Goal: Transaction & Acquisition: Purchase product/service

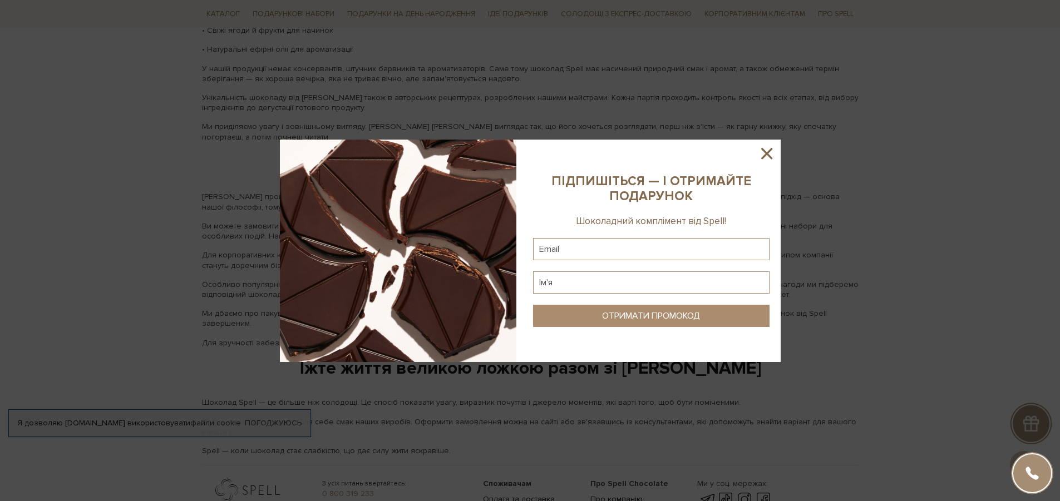
scroll to position [1644, 0]
click at [771, 149] on icon at bounding box center [766, 153] width 11 height 11
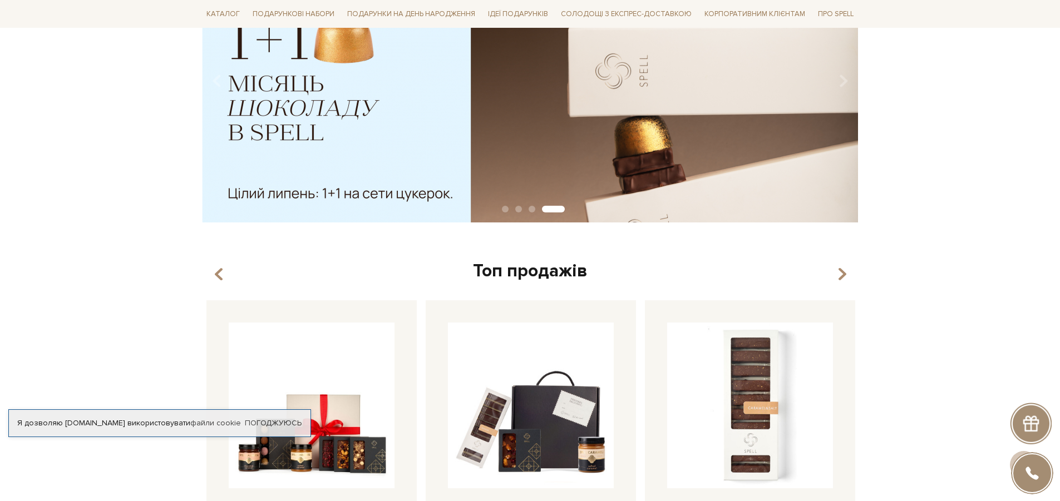
scroll to position [0, 0]
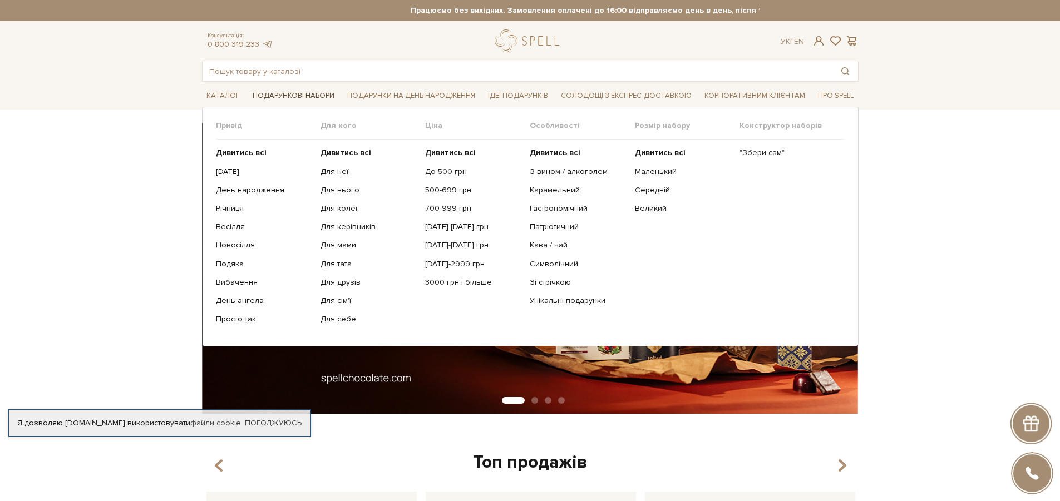
click at [294, 96] on span "Подарункові набори" at bounding box center [293, 95] width 91 height 17
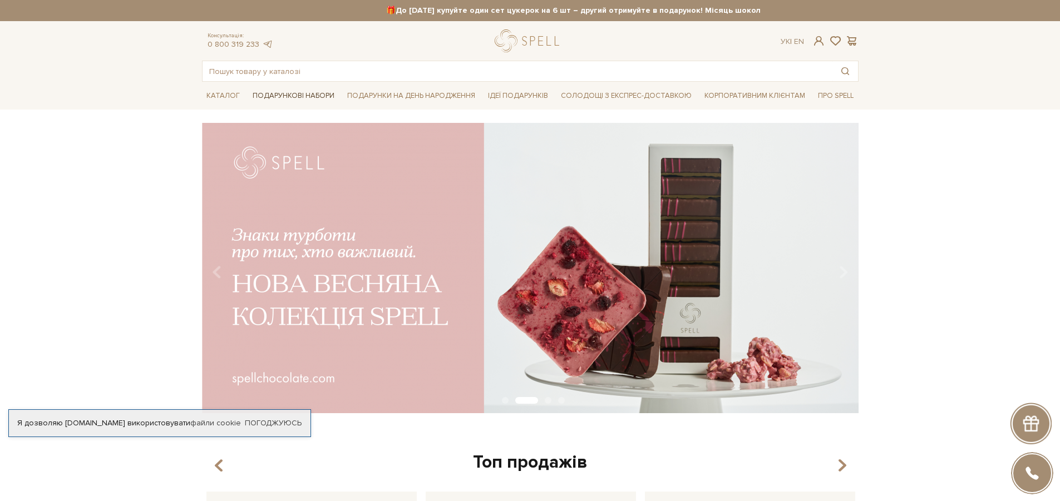
click at [299, 96] on span "Подарункові набори" at bounding box center [293, 95] width 91 height 17
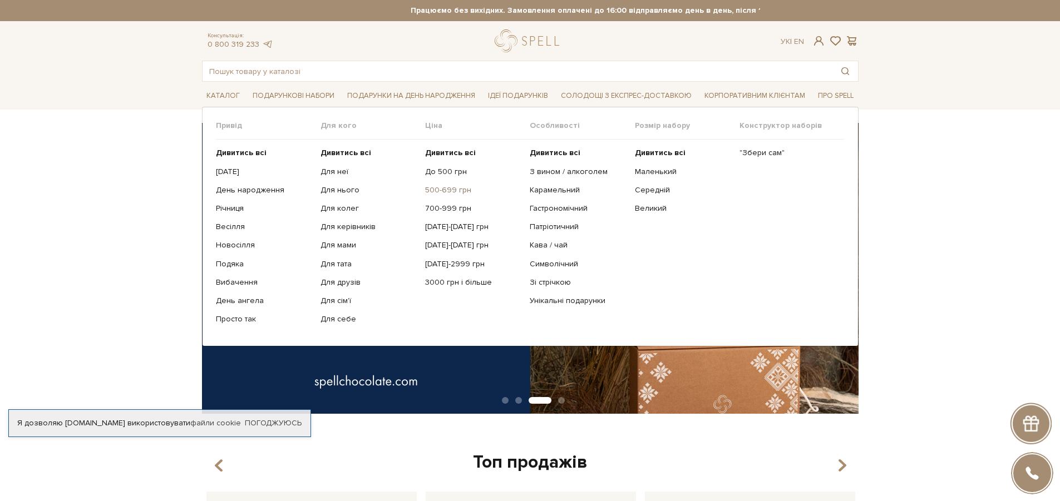
click at [457, 188] on link "500-699 грн" at bounding box center [473, 190] width 96 height 10
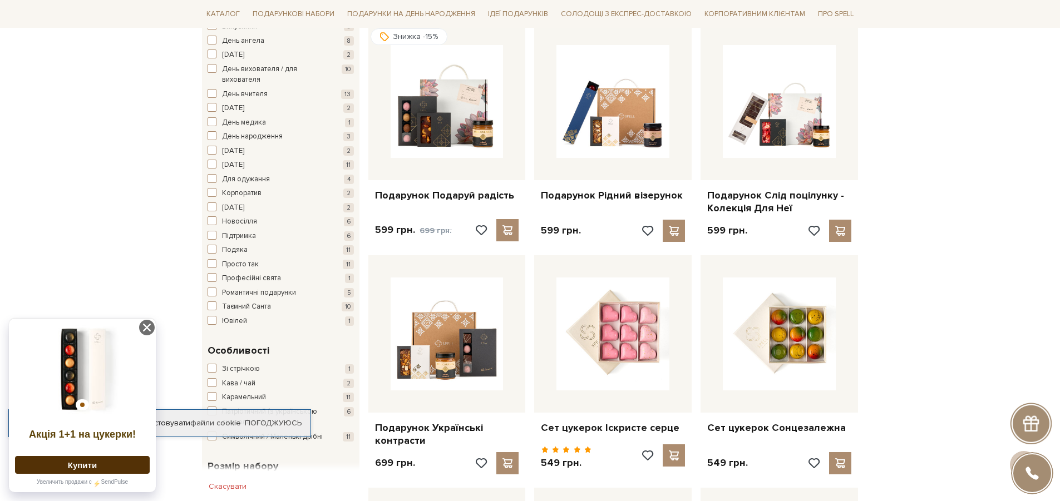
scroll to position [667, 0]
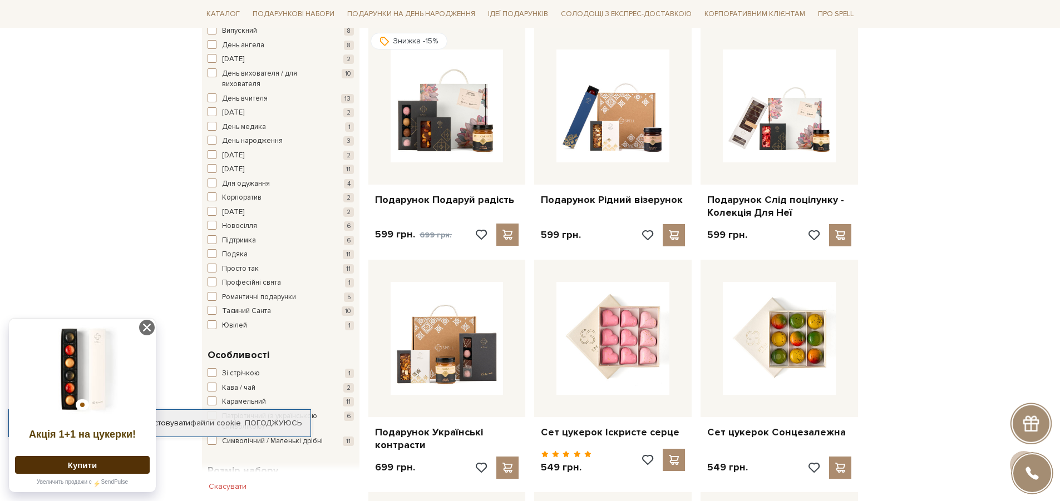
click at [79, 372] on img at bounding box center [82, 369] width 135 height 89
click at [70, 372] on img at bounding box center [82, 369] width 135 height 89
click at [77, 465] on button "Купити" at bounding box center [82, 465] width 135 height 18
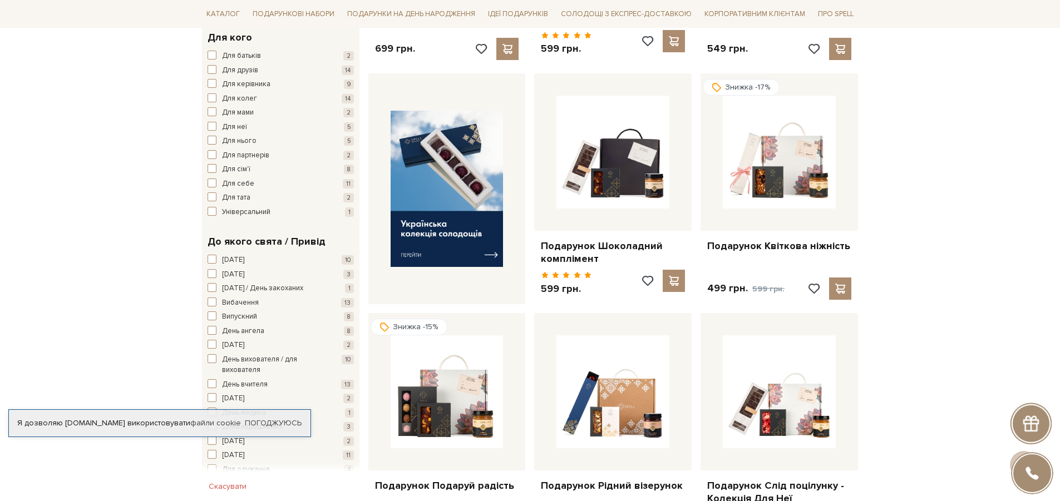
scroll to position [376, 0]
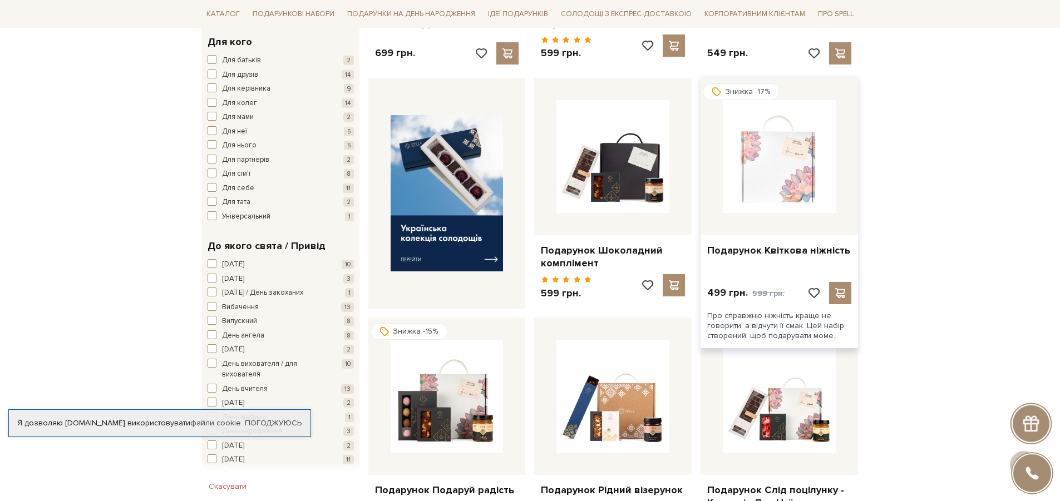
click at [800, 175] on img at bounding box center [779, 156] width 113 height 113
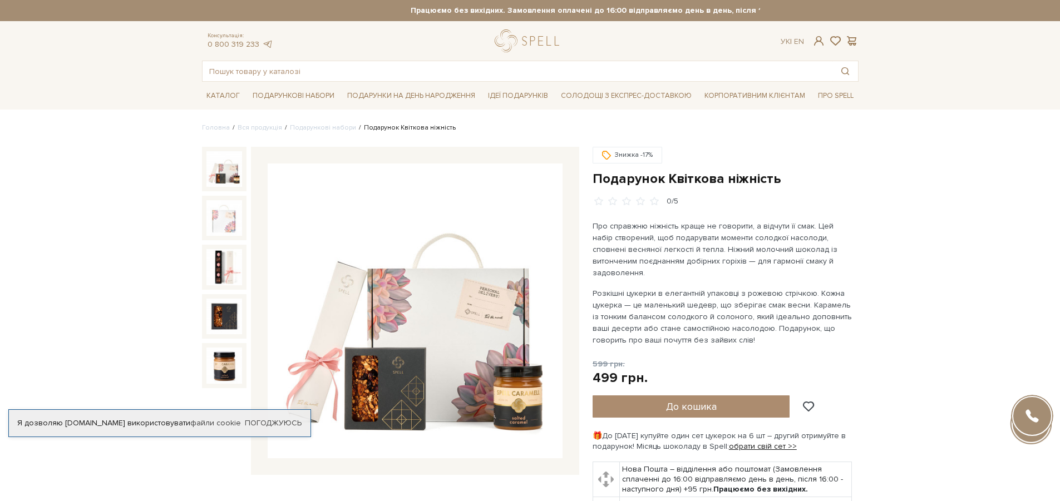
click at [463, 381] on img at bounding box center [415, 311] width 295 height 295
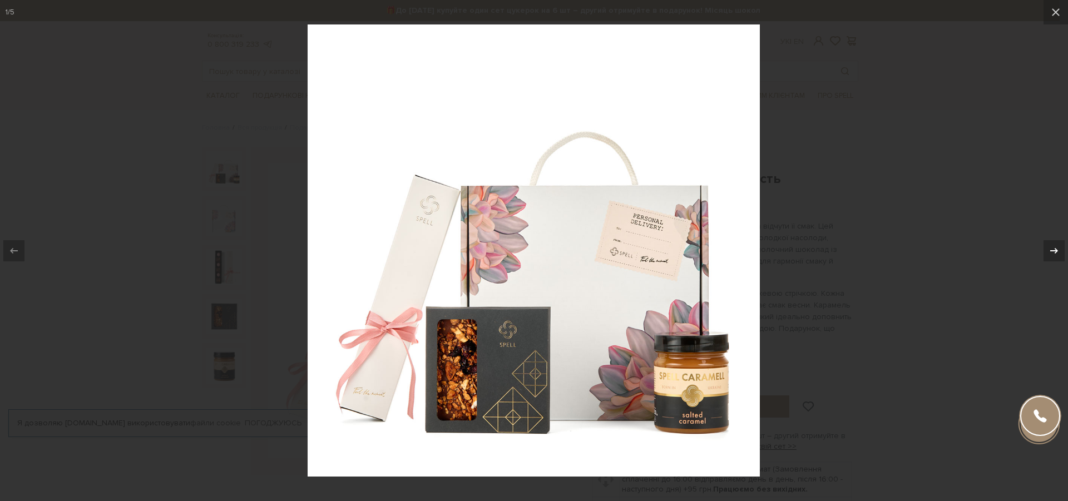
click at [1050, 253] on icon at bounding box center [1054, 250] width 13 height 13
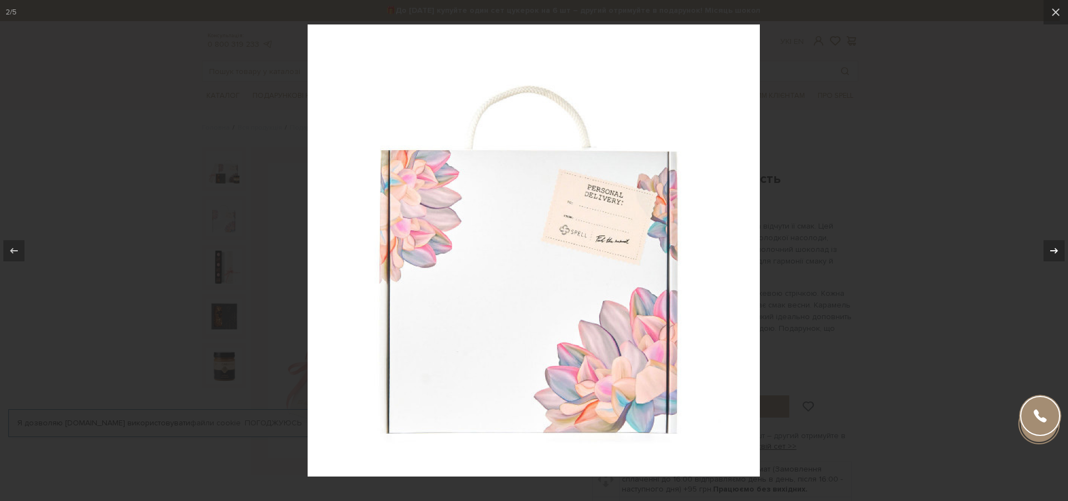
click at [1050, 253] on icon at bounding box center [1054, 250] width 13 height 13
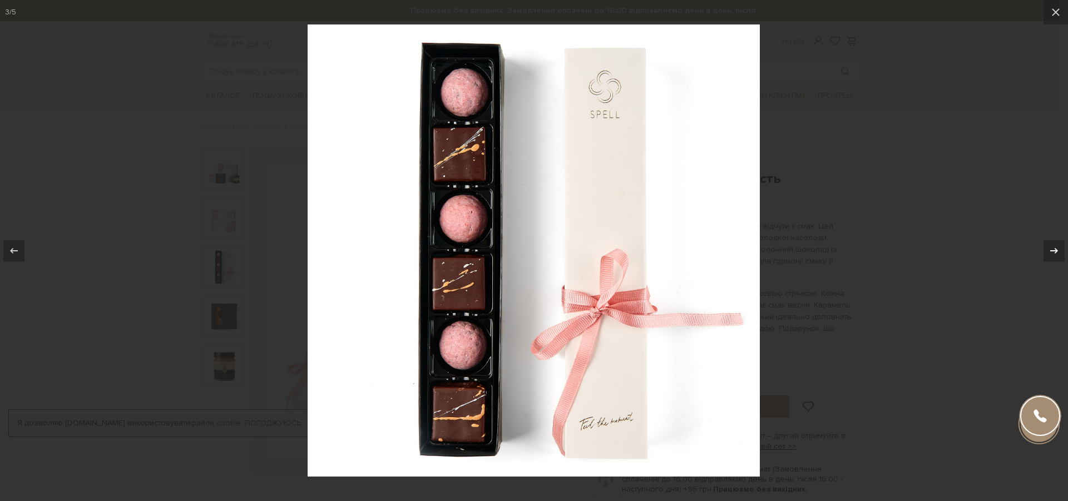
click at [1048, 251] on icon at bounding box center [1054, 250] width 13 height 13
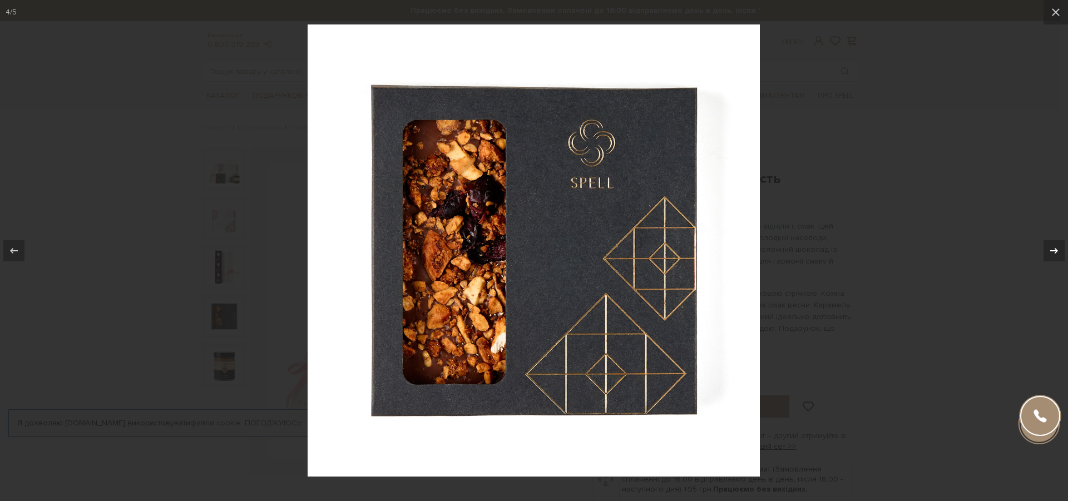
click at [1048, 251] on icon at bounding box center [1054, 250] width 13 height 13
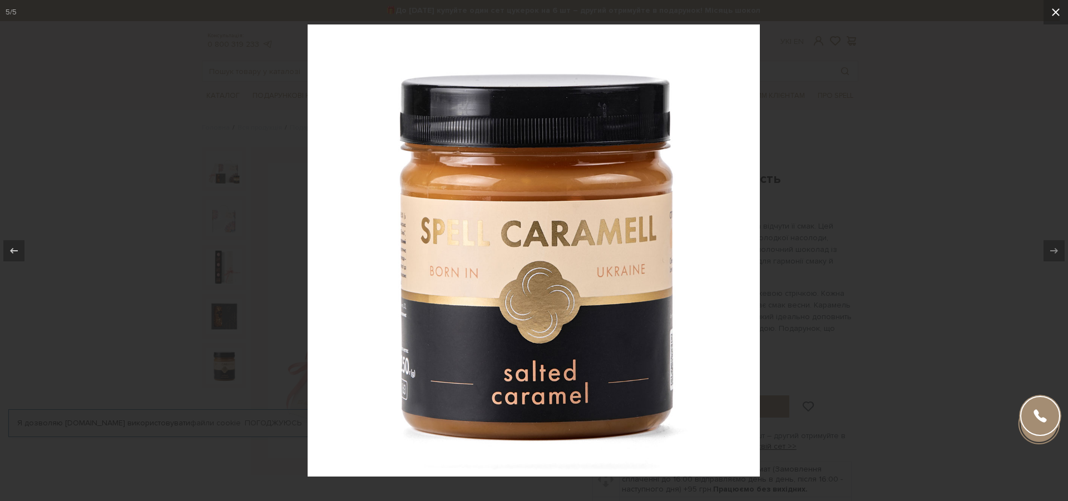
click at [1053, 12] on icon at bounding box center [1055, 12] width 13 height 13
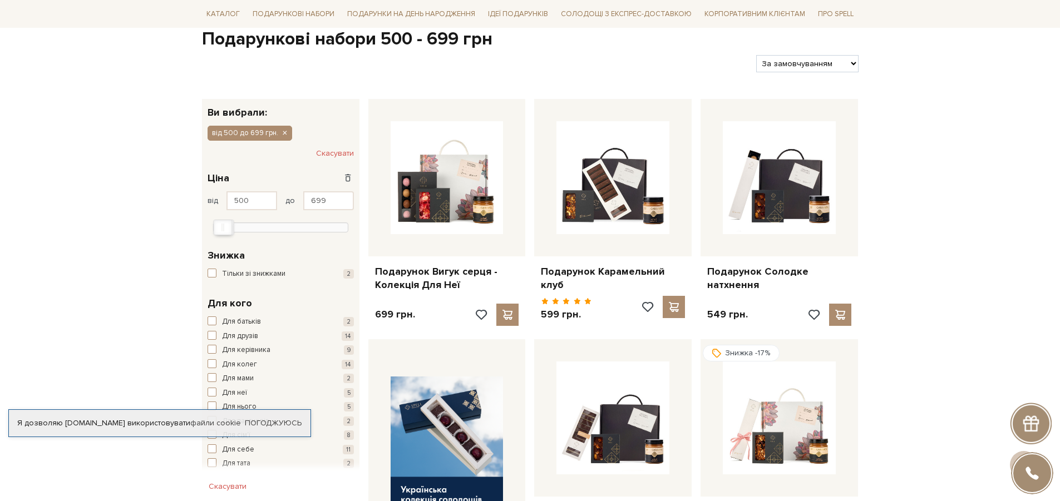
scroll to position [109, 0]
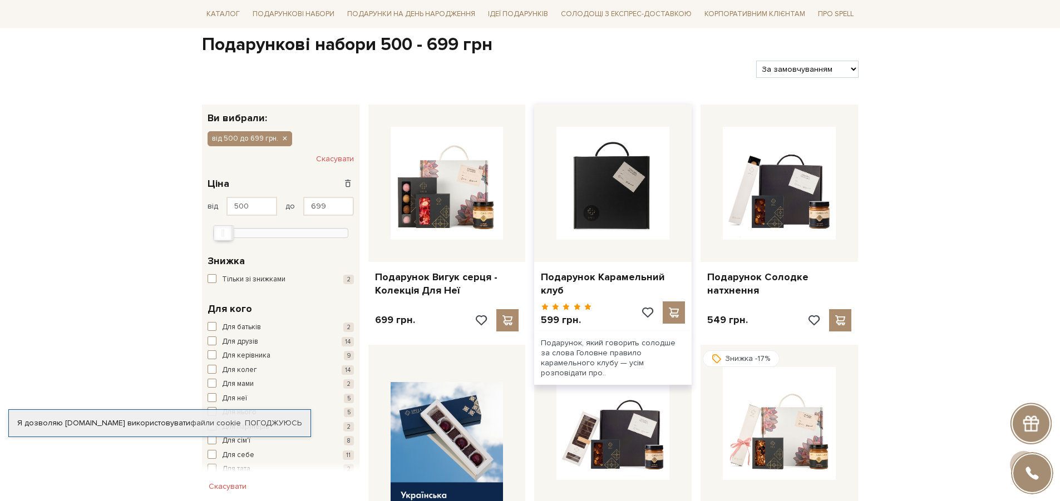
click at [642, 203] on img at bounding box center [612, 183] width 113 height 113
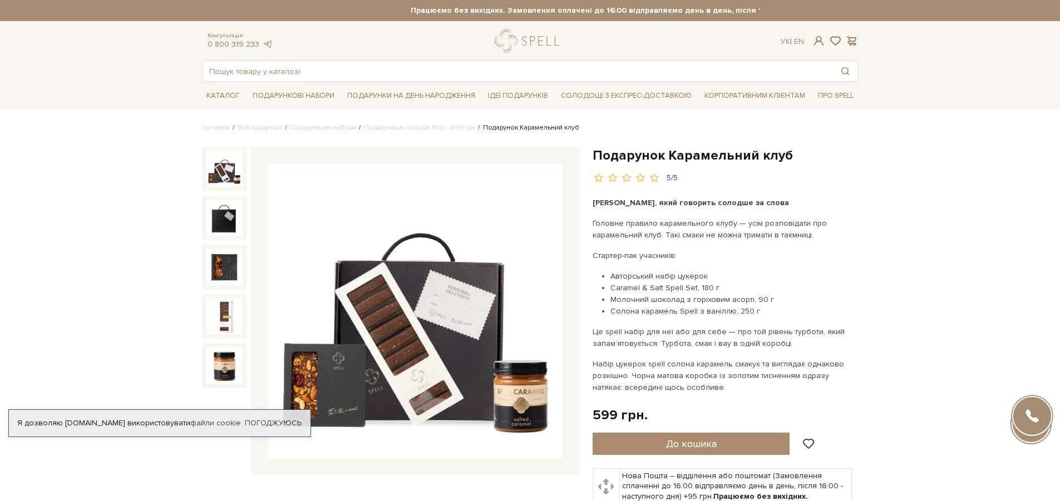
click at [405, 300] on img at bounding box center [415, 311] width 295 height 295
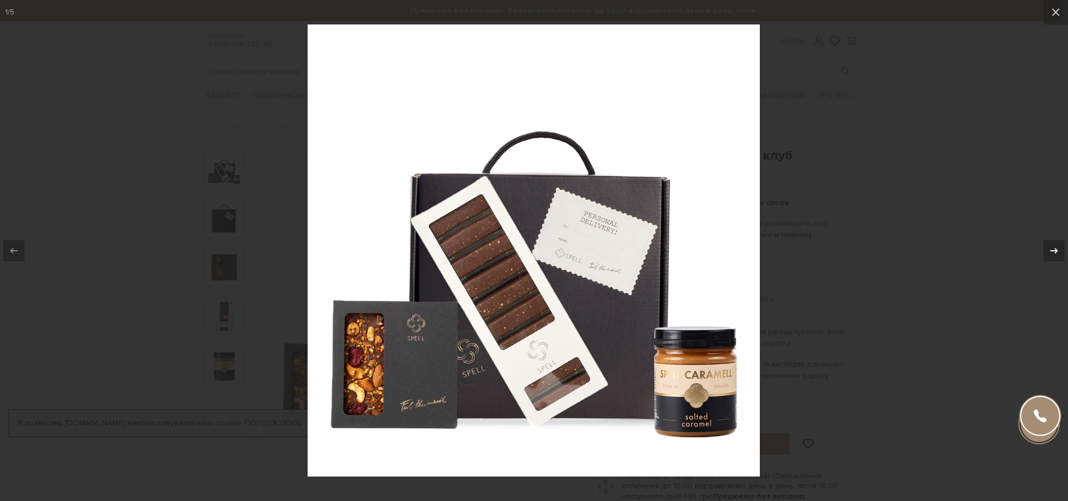
click at [1053, 260] on div at bounding box center [1054, 250] width 21 height 21
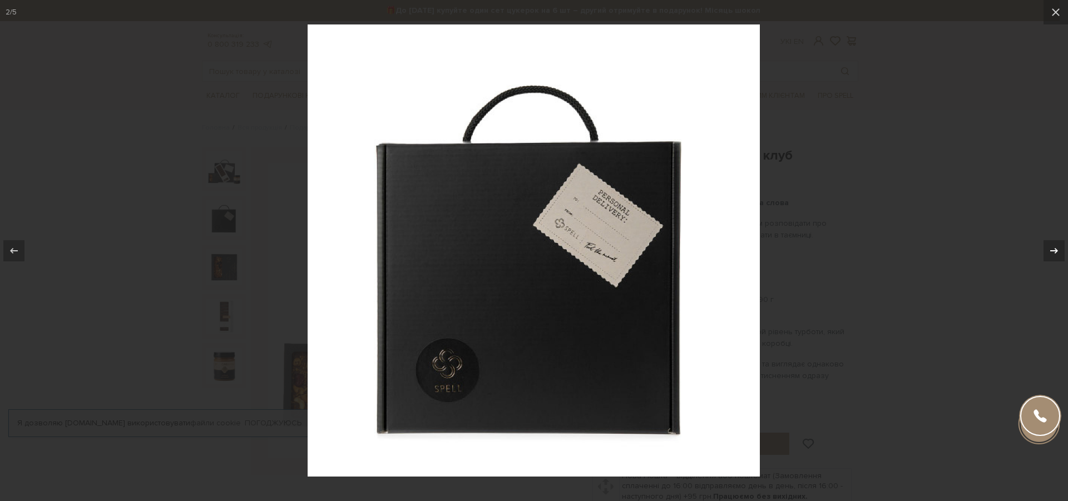
click at [1053, 260] on div at bounding box center [1054, 250] width 21 height 21
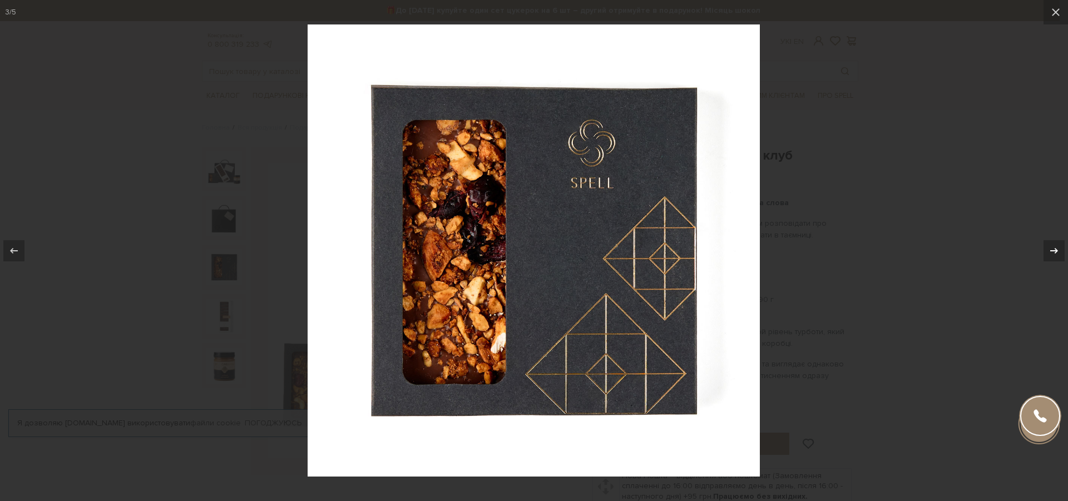
click at [1053, 260] on div at bounding box center [1054, 250] width 21 height 21
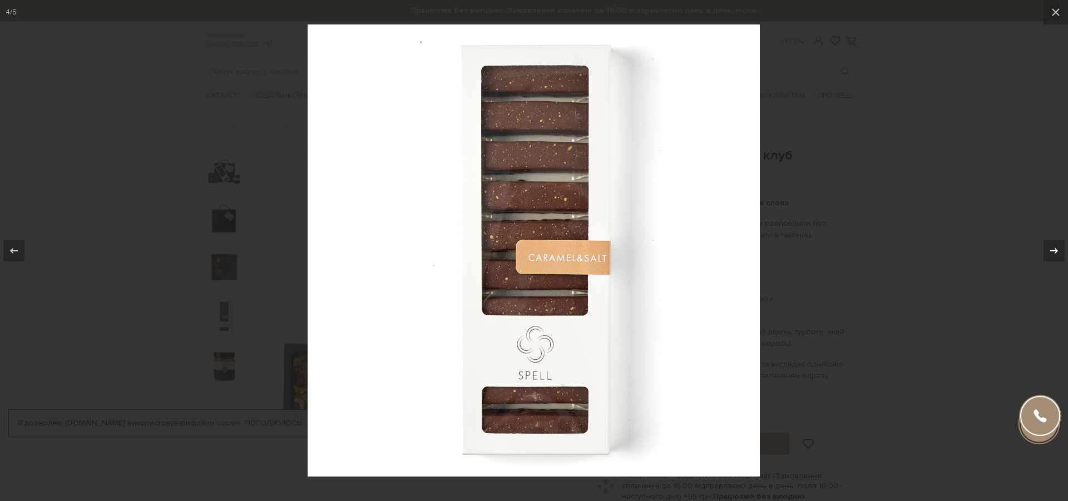
click at [1053, 260] on div at bounding box center [1054, 250] width 21 height 21
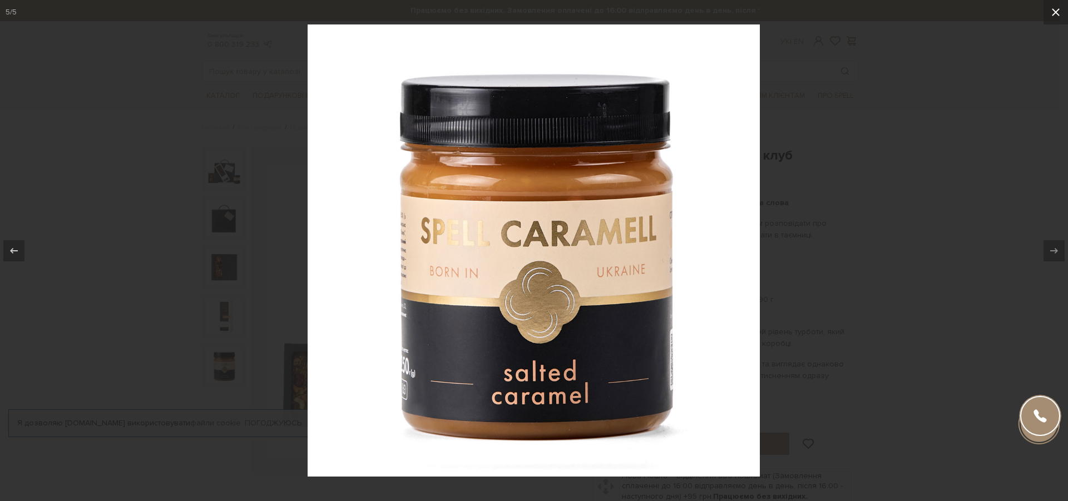
click at [1055, 8] on icon at bounding box center [1055, 12] width 13 height 13
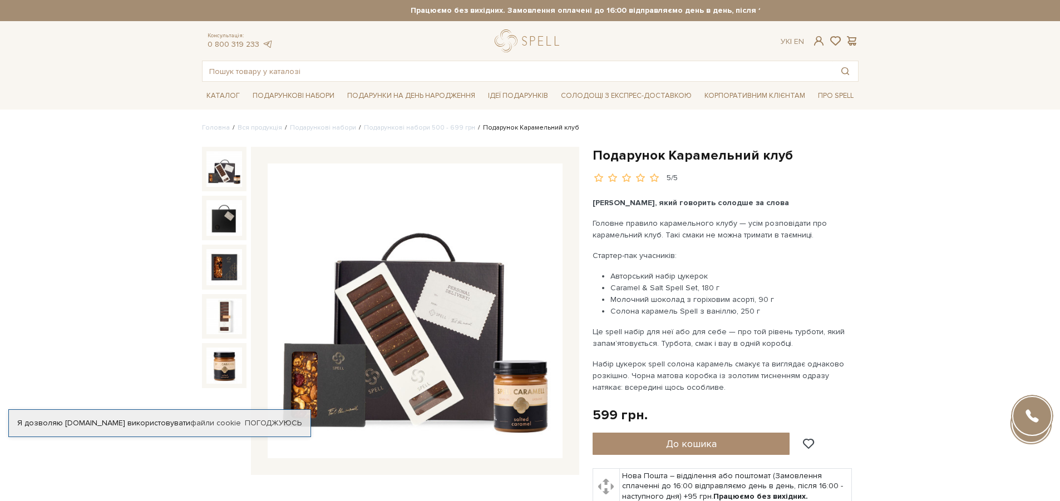
click at [233, 178] on img at bounding box center [224, 169] width 36 height 36
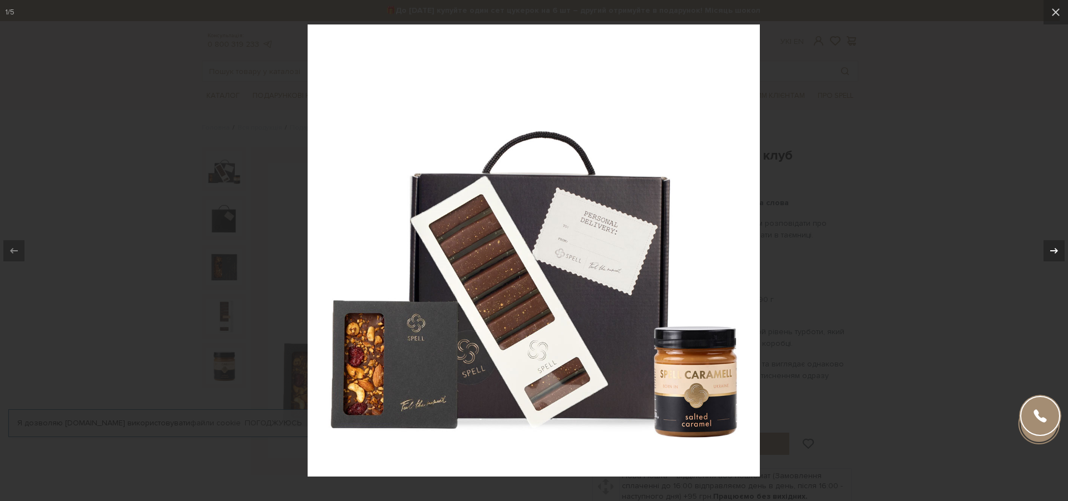
click at [1059, 250] on icon at bounding box center [1054, 250] width 13 height 13
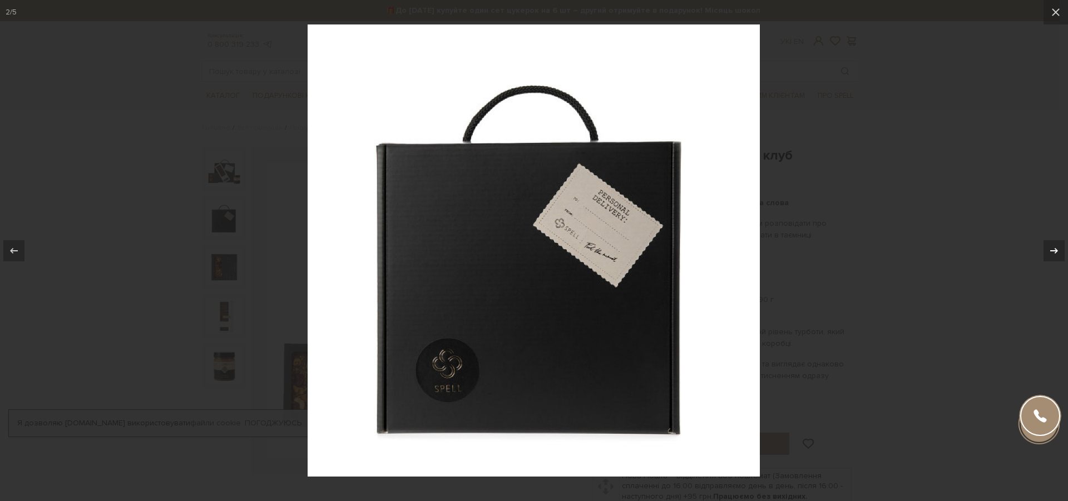
click at [1059, 250] on icon at bounding box center [1054, 250] width 13 height 13
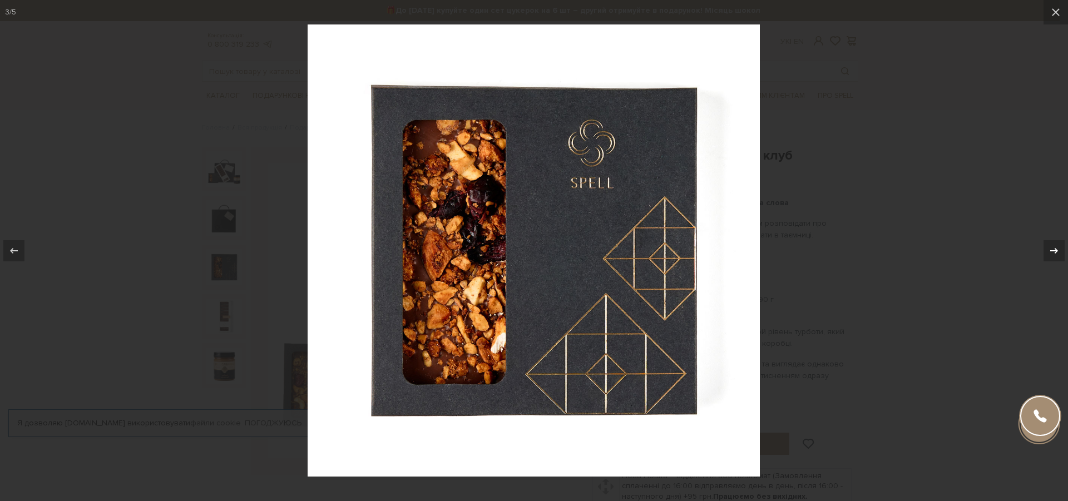
click at [1059, 250] on icon at bounding box center [1054, 250] width 13 height 13
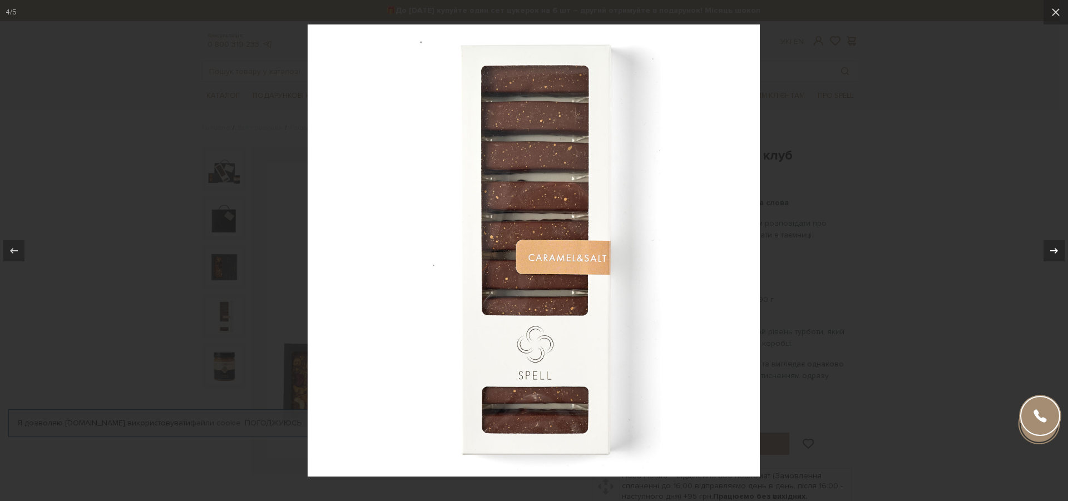
click at [1059, 250] on icon at bounding box center [1054, 250] width 13 height 13
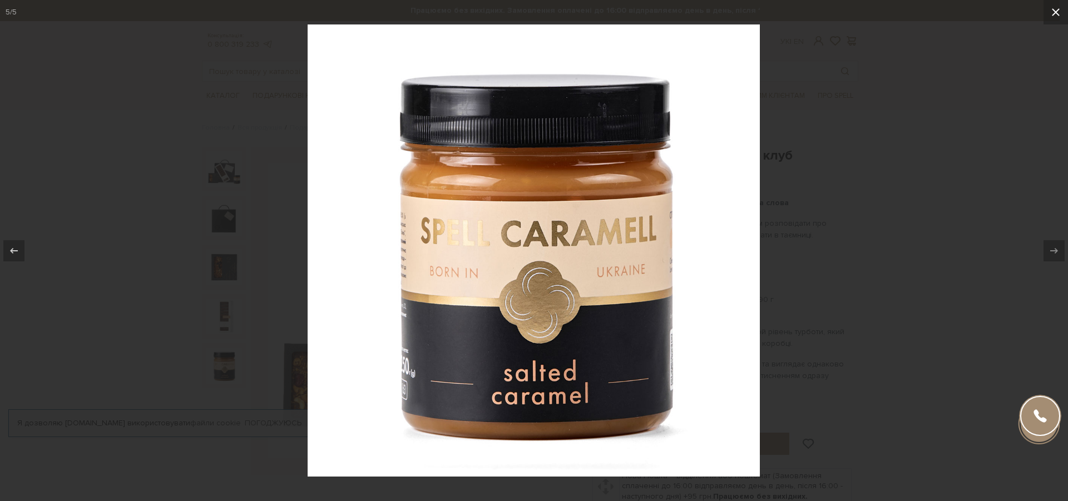
click at [1059, 9] on icon at bounding box center [1056, 12] width 8 height 8
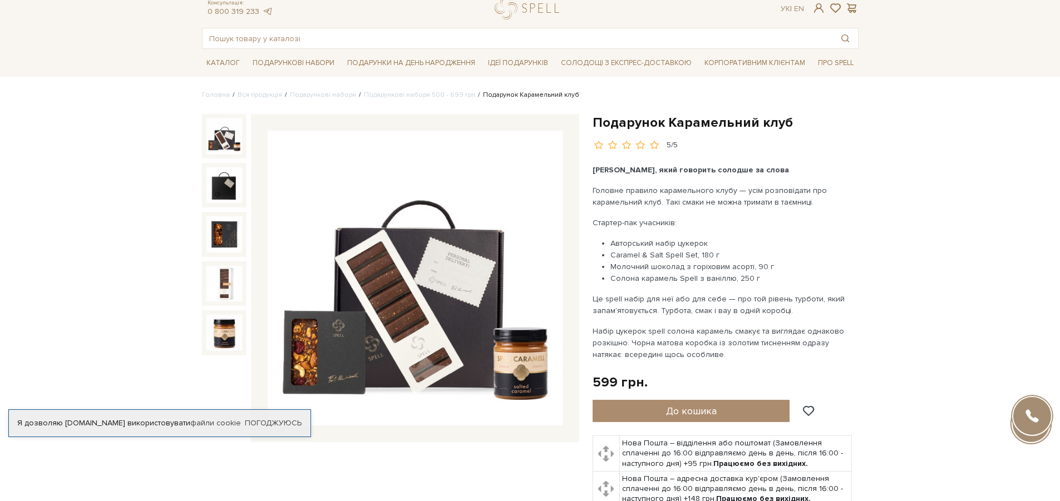
scroll to position [36, 0]
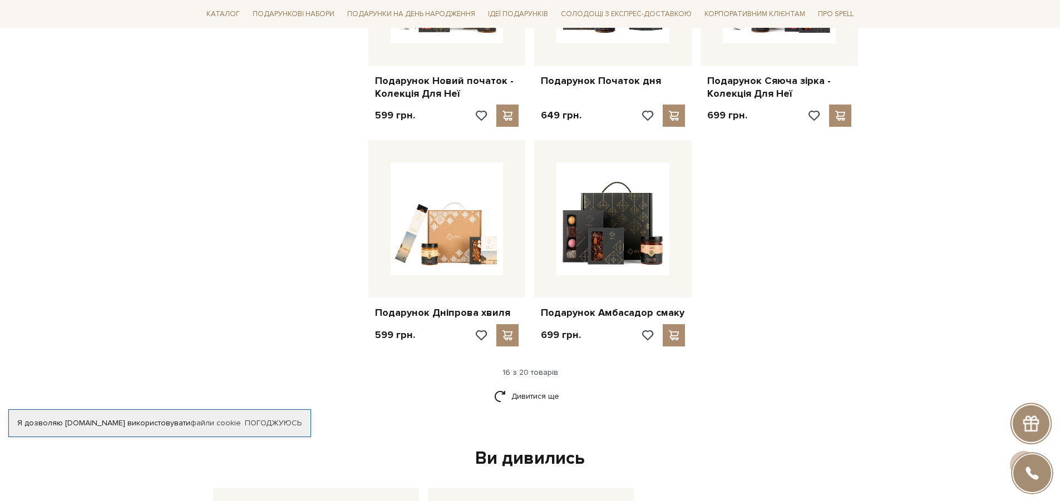
scroll to position [1256, 0]
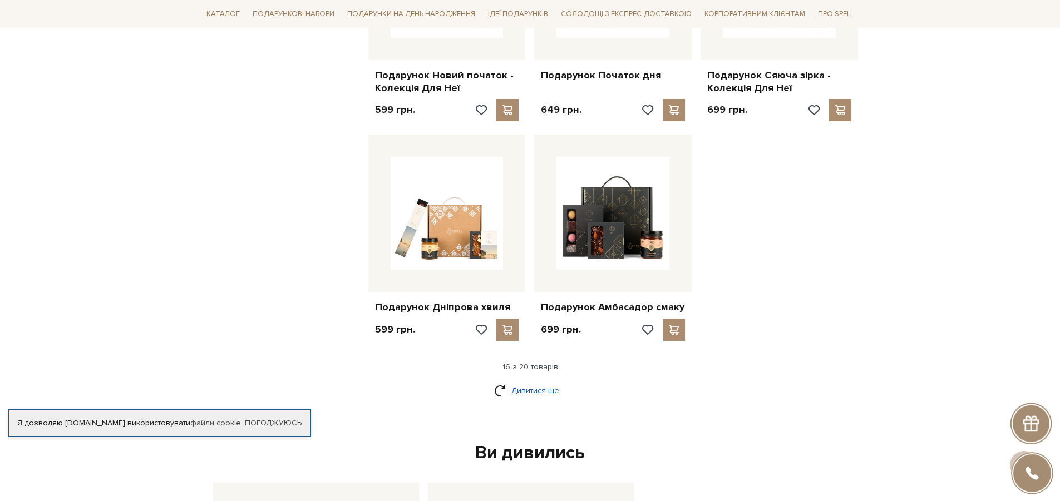
click at [546, 386] on link "Дивитися ще" at bounding box center [530, 390] width 72 height 19
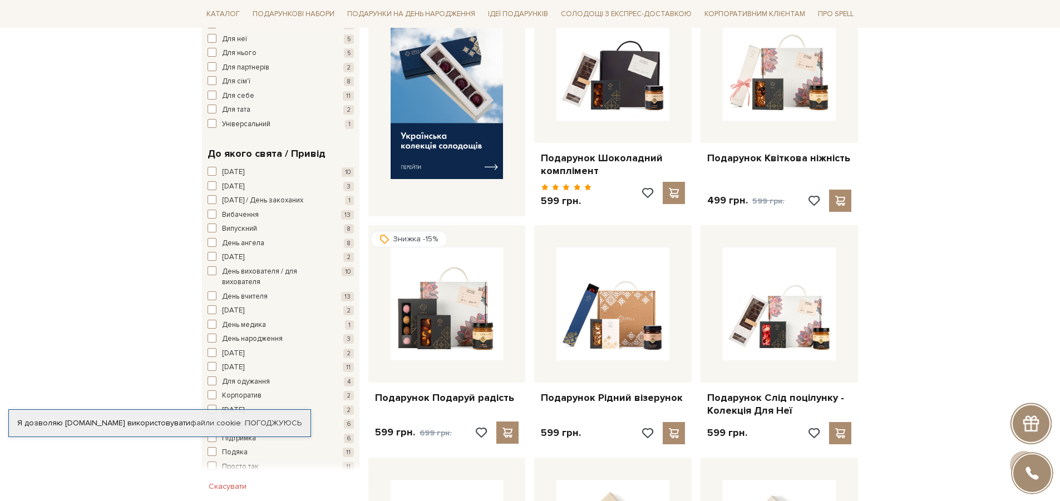
scroll to position [0, 0]
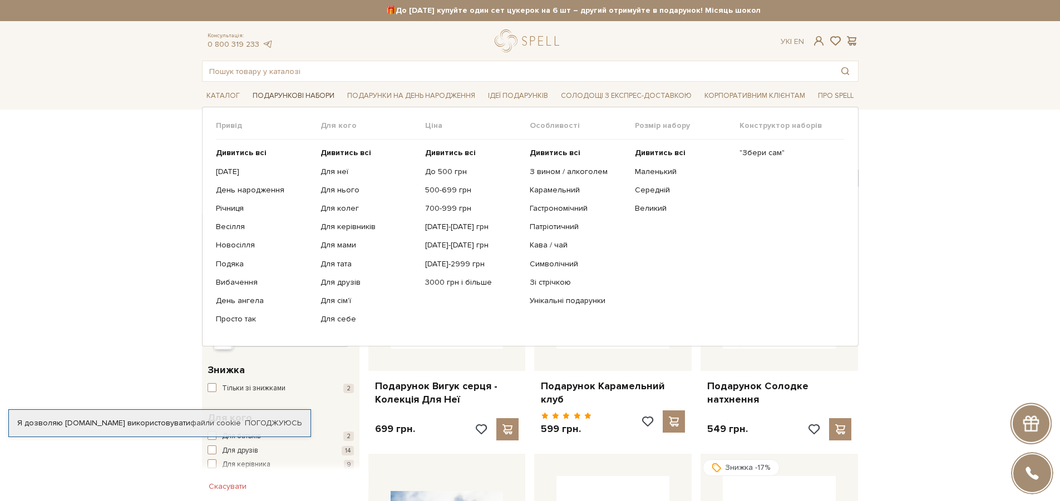
click at [279, 92] on span "Подарункові набори" at bounding box center [293, 95] width 91 height 17
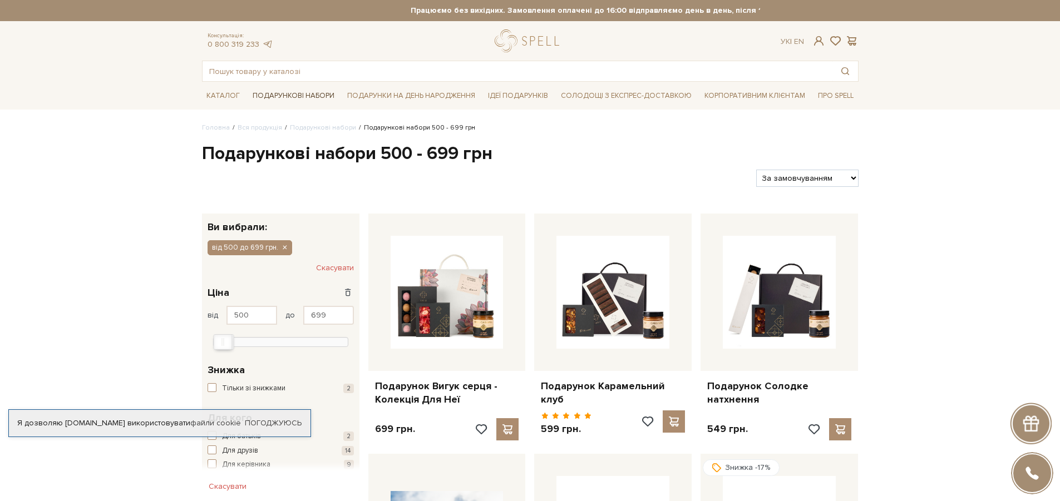
click at [301, 95] on span "Подарункові набори" at bounding box center [293, 95] width 91 height 17
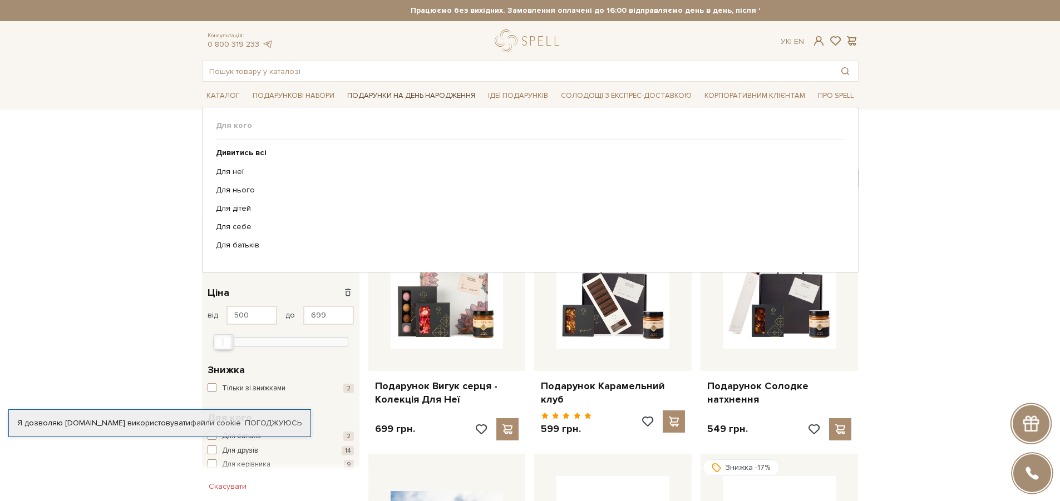
click at [393, 96] on span "Подарунки на День народження" at bounding box center [411, 95] width 137 height 17
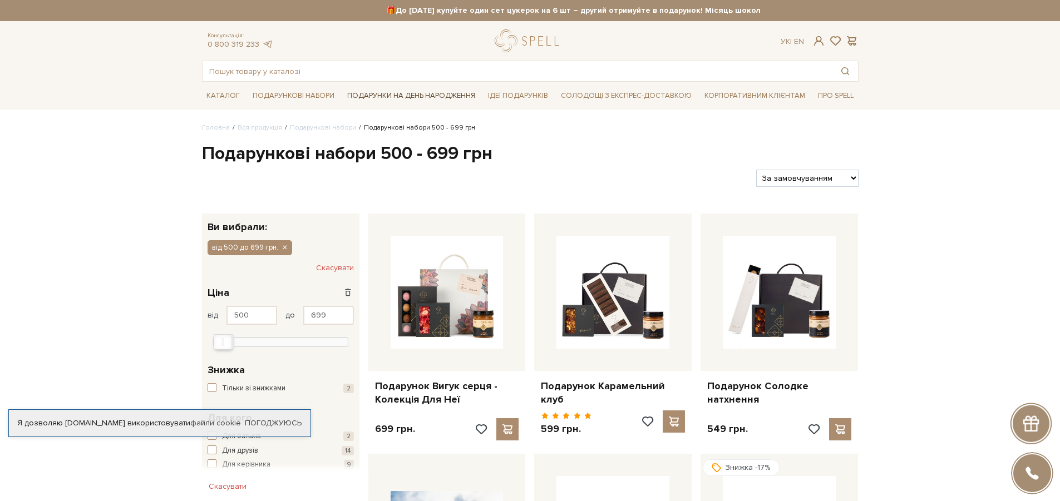
click at [393, 96] on span "Подарунки на День народження" at bounding box center [411, 95] width 137 height 17
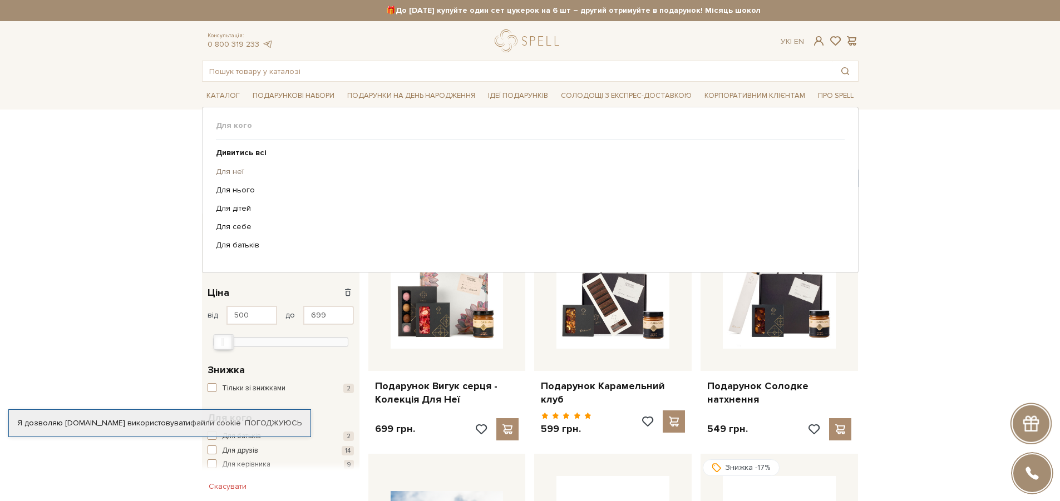
click at [229, 171] on link "Для неї" at bounding box center [526, 172] width 620 height 10
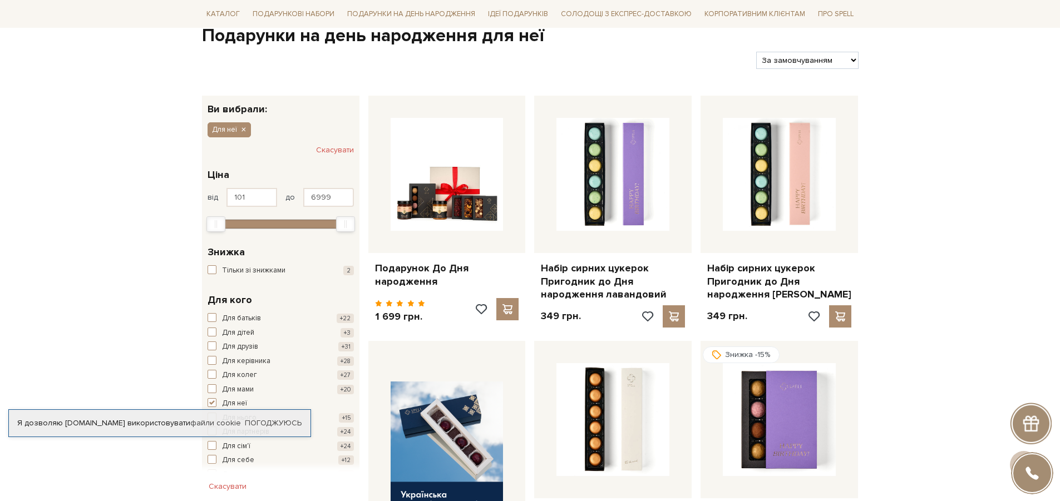
scroll to position [111, 0]
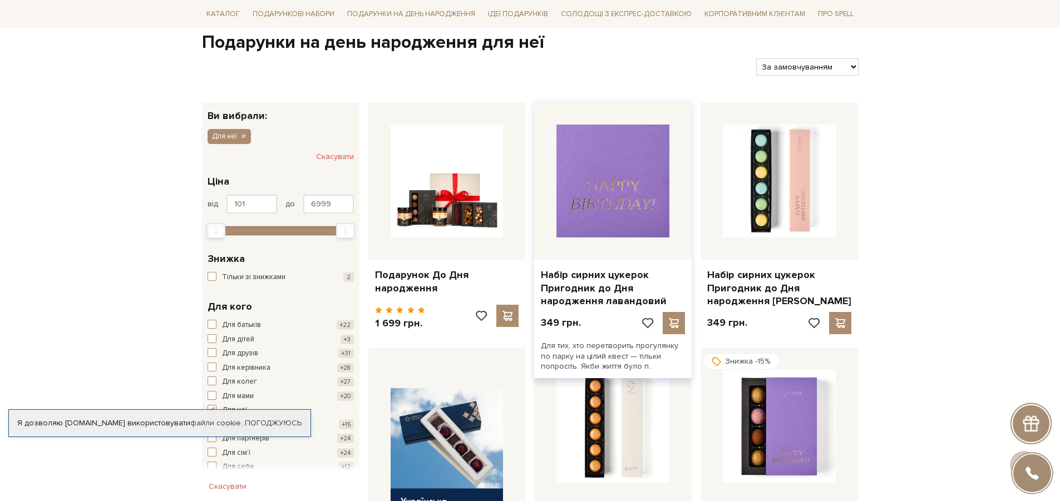
click at [596, 230] on img at bounding box center [612, 181] width 113 height 113
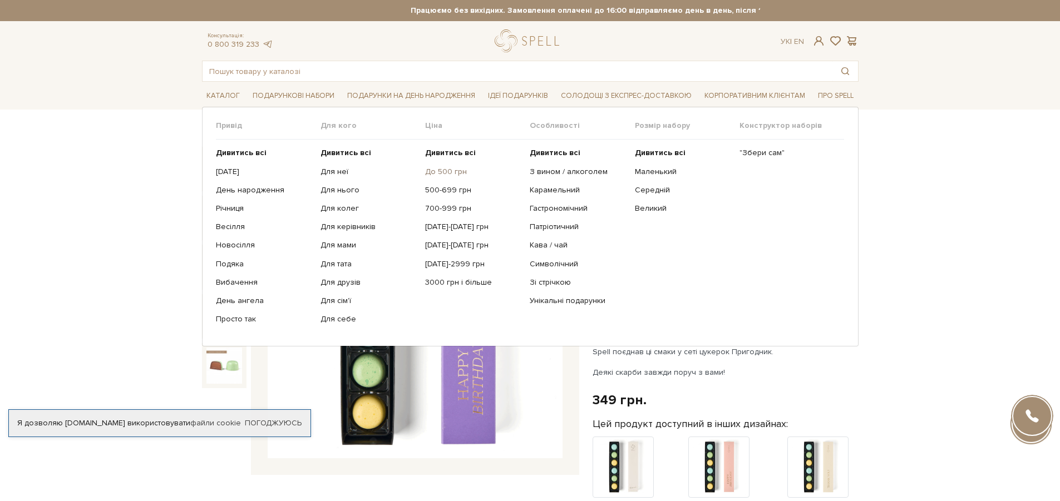
click at [453, 170] on link "До 500 грн" at bounding box center [473, 172] width 96 height 10
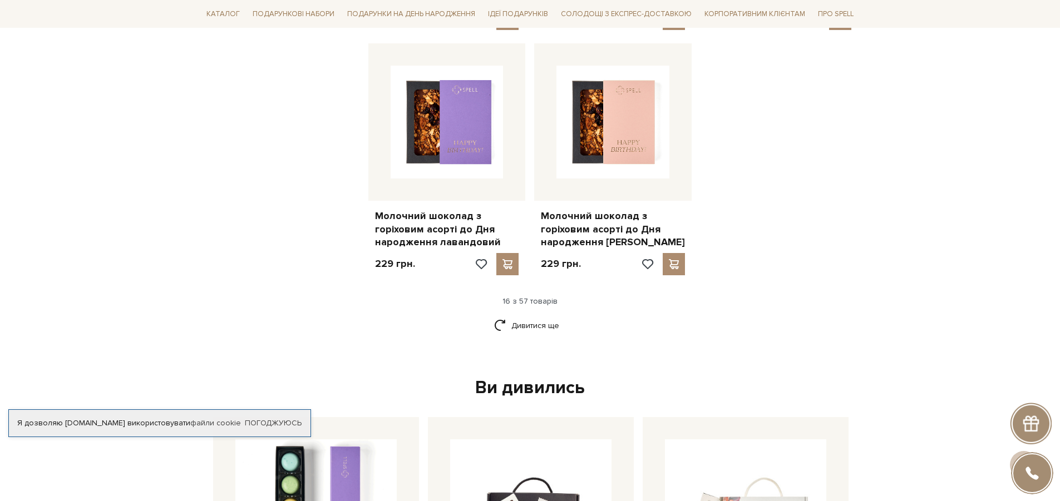
scroll to position [1402, 0]
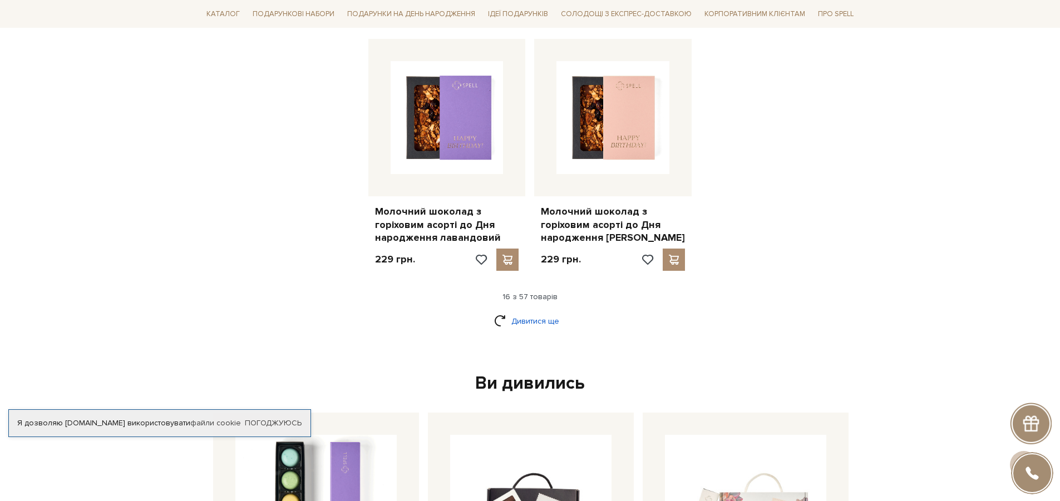
click at [538, 312] on link "Дивитися ще" at bounding box center [530, 321] width 72 height 19
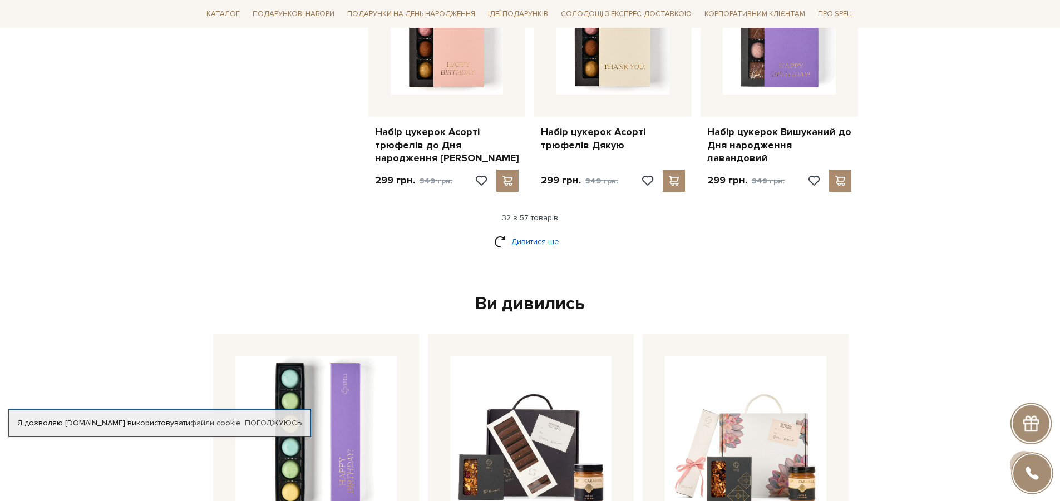
scroll to position [2737, 0]
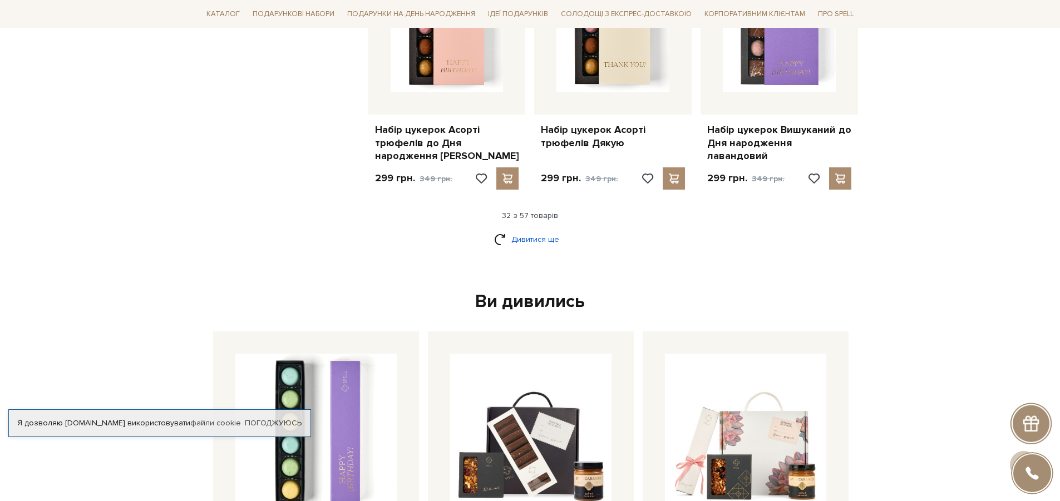
click at [537, 230] on link "Дивитися ще" at bounding box center [530, 239] width 72 height 19
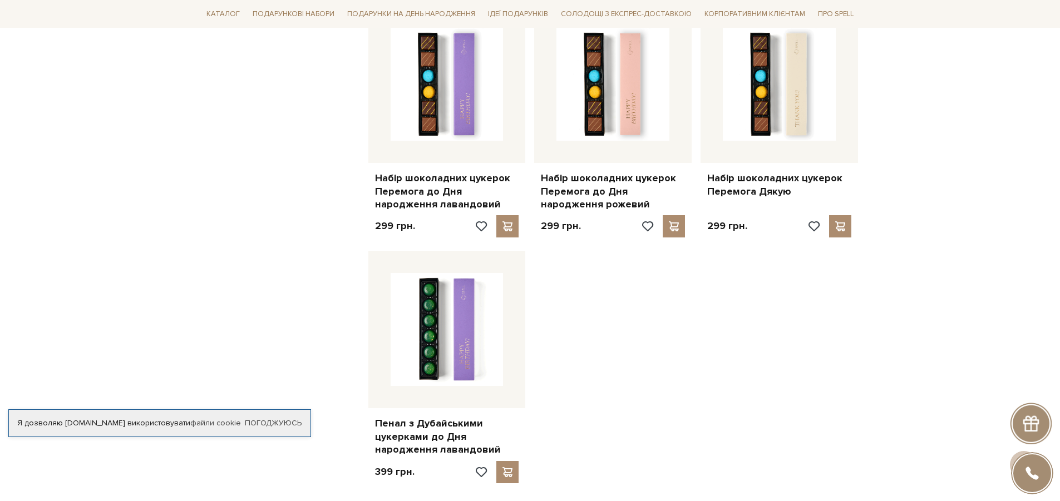
scroll to position [3939, 0]
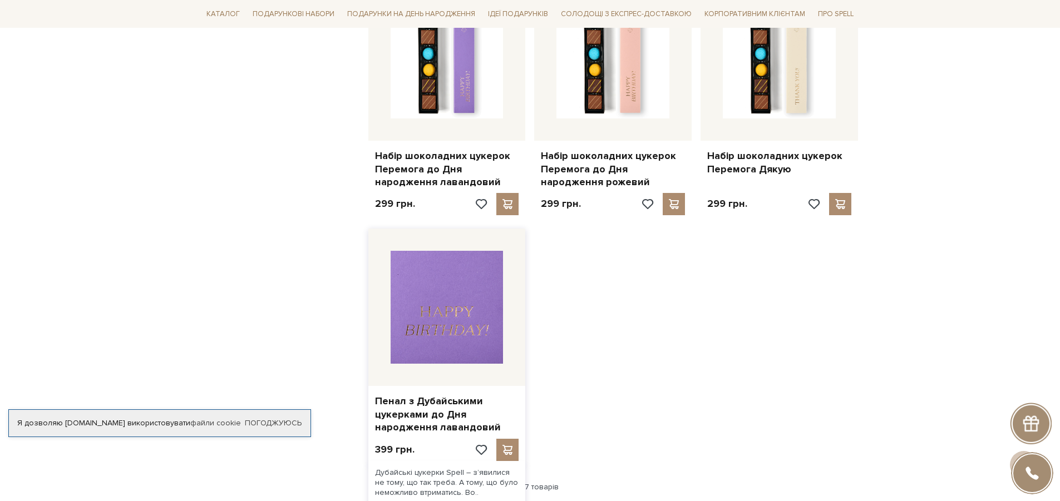
click at [440, 251] on img at bounding box center [447, 307] width 113 height 113
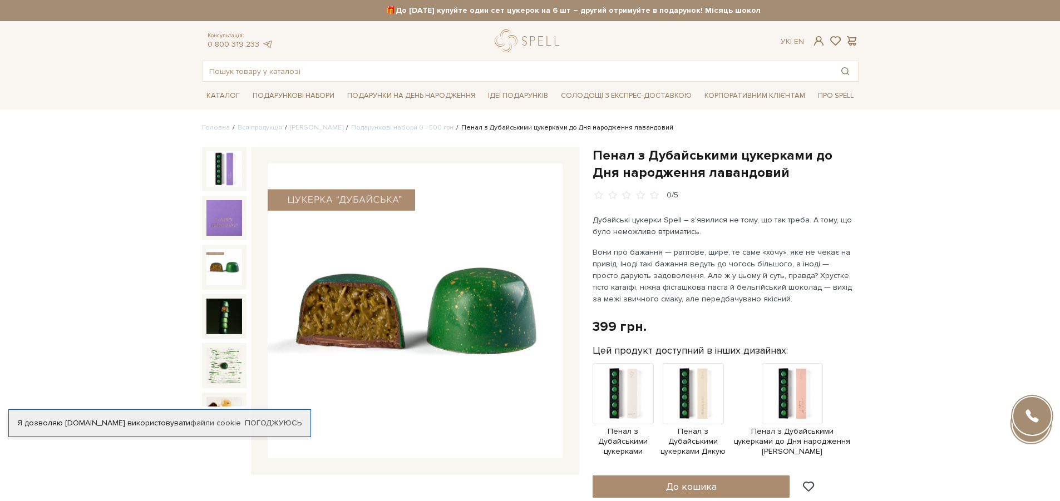
click at [209, 278] on img at bounding box center [224, 267] width 36 height 36
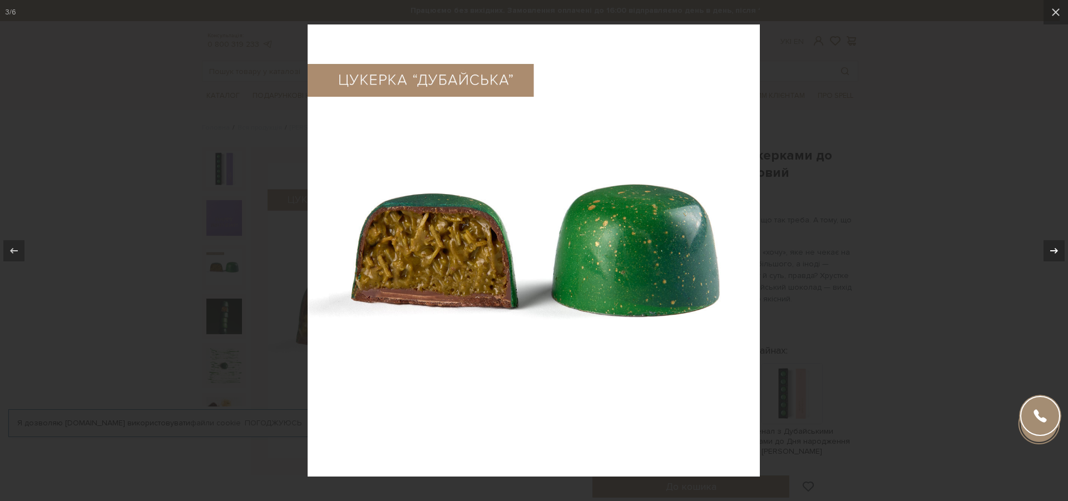
click at [1055, 255] on icon at bounding box center [1054, 250] width 13 height 13
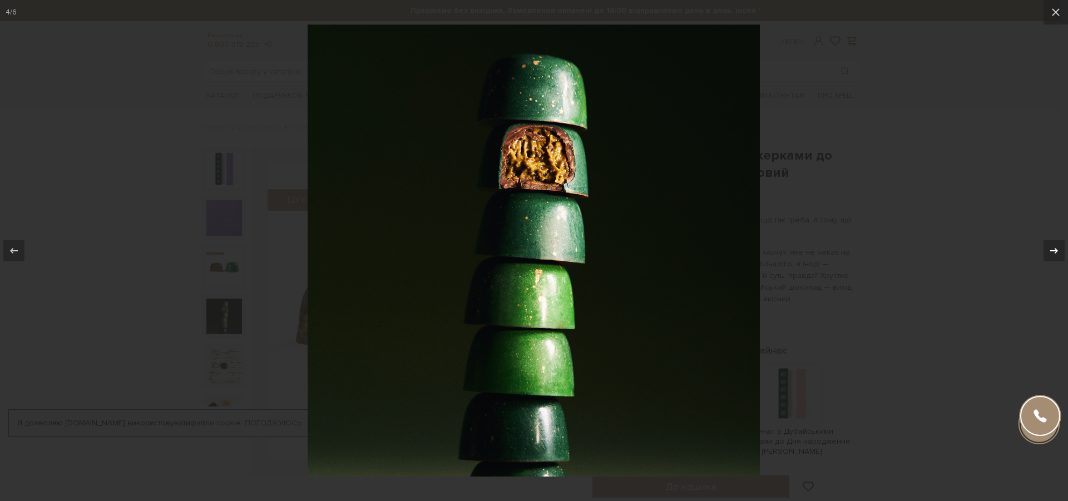
click at [1055, 255] on icon at bounding box center [1054, 250] width 13 height 13
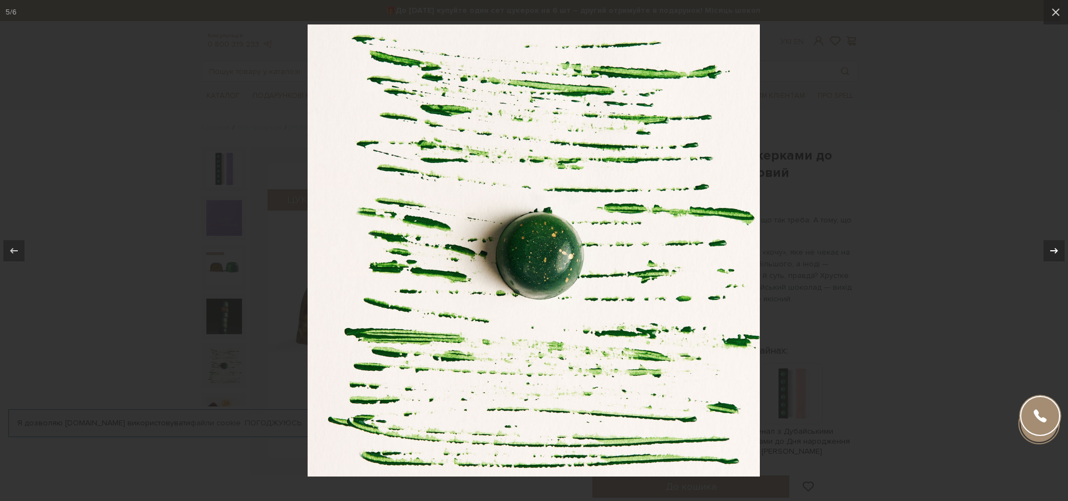
click at [1055, 255] on icon at bounding box center [1054, 250] width 13 height 13
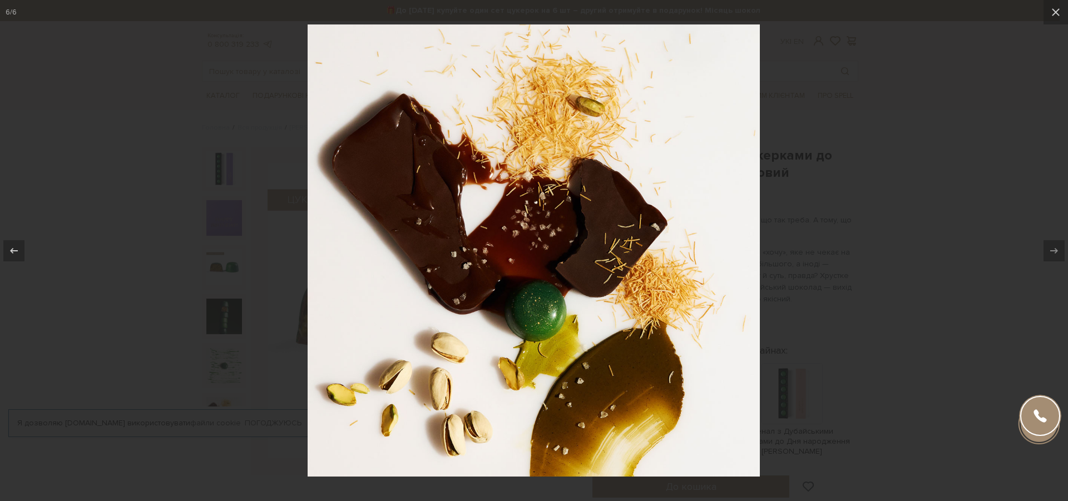
click at [1055, 255] on div "6 / 6" at bounding box center [534, 250] width 1068 height 501
click at [1054, 9] on icon at bounding box center [1055, 12] width 13 height 13
